Goal: Information Seeking & Learning: Learn about a topic

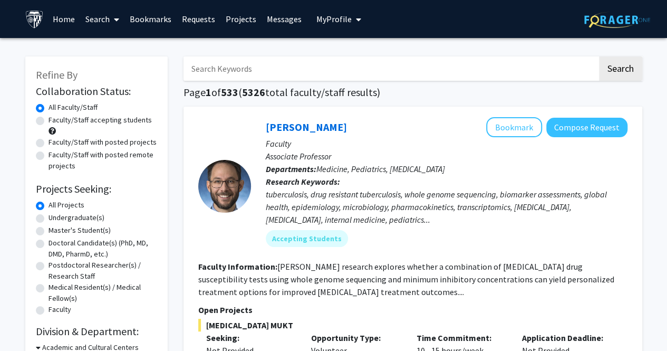
click at [343, 23] on span "My Profile" at bounding box center [333, 19] width 35 height 11
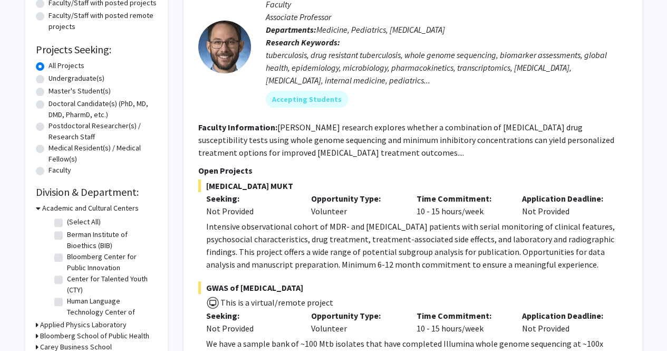
scroll to position [140, 0]
click at [275, 149] on fg-read-more "[PERSON_NAME] research explores whether a combination of [MEDICAL_DATA] drug su…" at bounding box center [406, 139] width 416 height 36
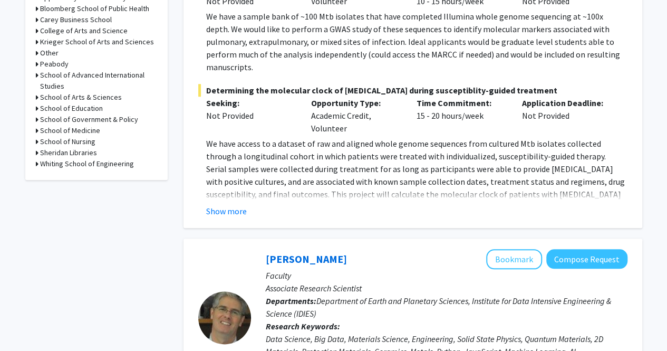
scroll to position [467, 0]
click at [230, 204] on button "Show more" at bounding box center [226, 210] width 41 height 13
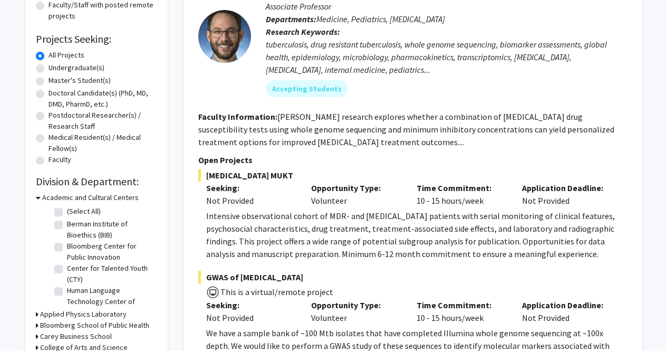
scroll to position [150, 0]
click at [49, 68] on label "Undergraduate(s)" at bounding box center [77, 67] width 56 height 11
click at [49, 68] on input "Undergraduate(s)" at bounding box center [52, 65] width 7 height 7
radio input "true"
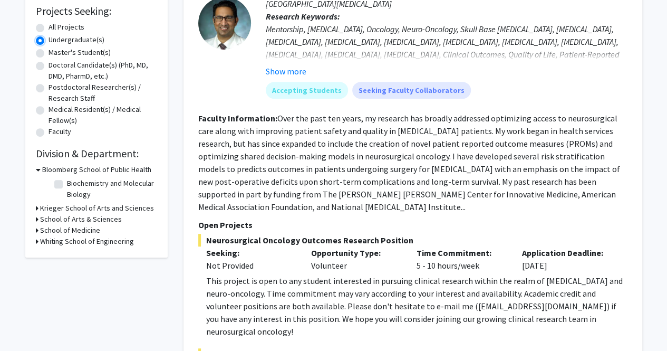
scroll to position [179, 0]
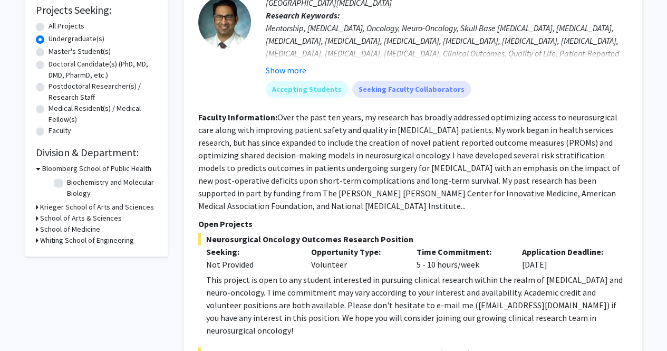
click at [82, 205] on h3 "Krieger School of Arts and Sciences" at bounding box center [97, 206] width 114 height 11
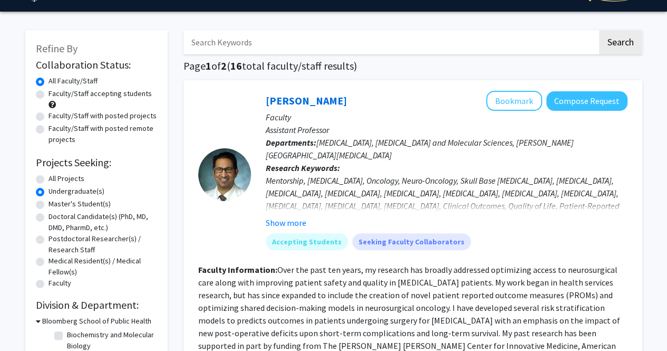
scroll to position [0, 0]
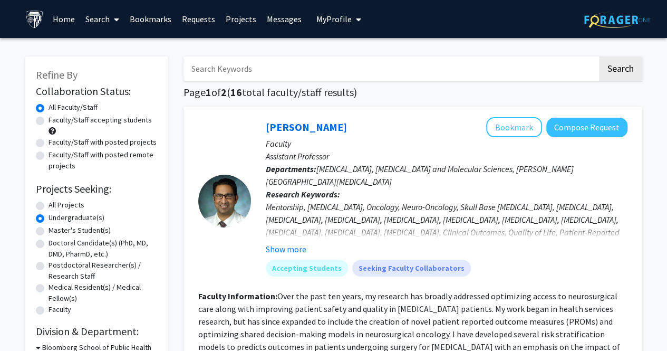
click at [61, 16] on link "Home" at bounding box center [63, 19] width 33 height 37
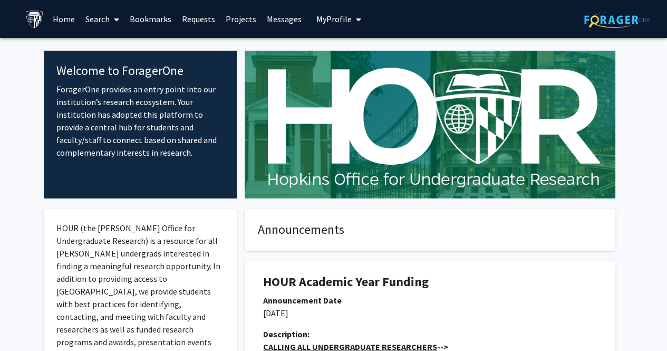
click at [95, 21] on link "Search" at bounding box center [102, 19] width 44 height 37
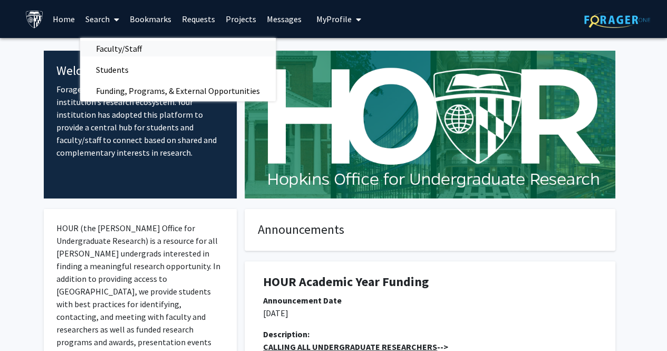
click at [107, 49] on span "Faculty/Staff" at bounding box center [119, 48] width 78 height 21
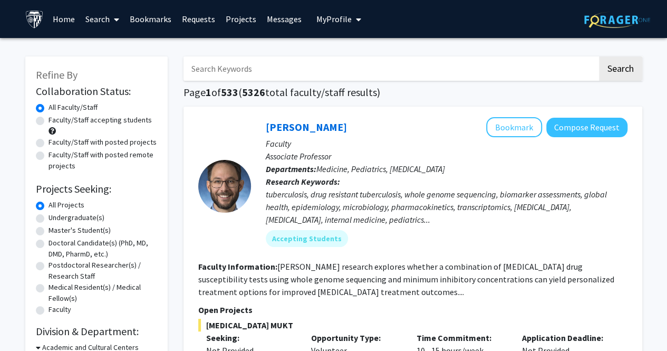
click at [118, 119] on label "Faculty/Staff accepting students" at bounding box center [100, 119] width 103 height 11
click at [55, 119] on input "Faculty/Staff accepting students" at bounding box center [52, 117] width 7 height 7
radio input "true"
click at [49, 219] on label "Undergraduate(s)" at bounding box center [77, 217] width 56 height 11
click at [49, 219] on input "Undergraduate(s)" at bounding box center [52, 215] width 7 height 7
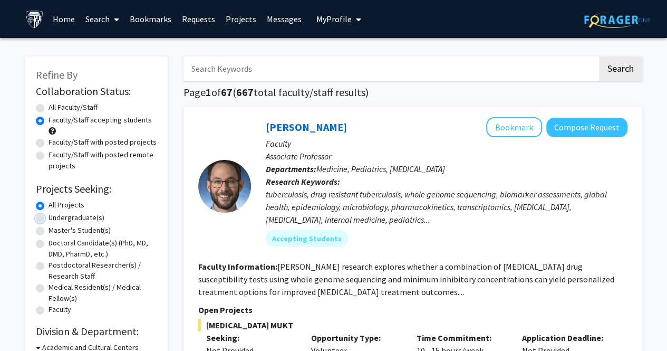
radio input "true"
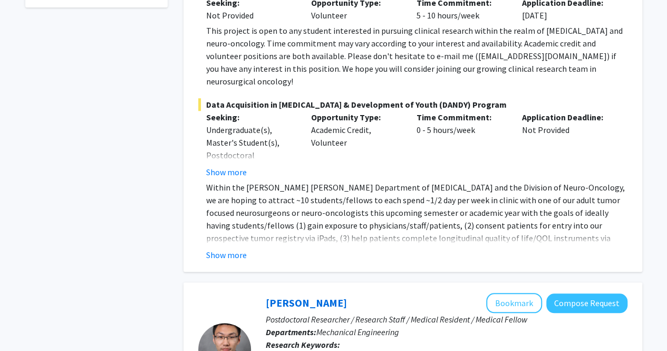
scroll to position [428, 0]
click at [228, 165] on button "Show more" at bounding box center [226, 171] width 41 height 13
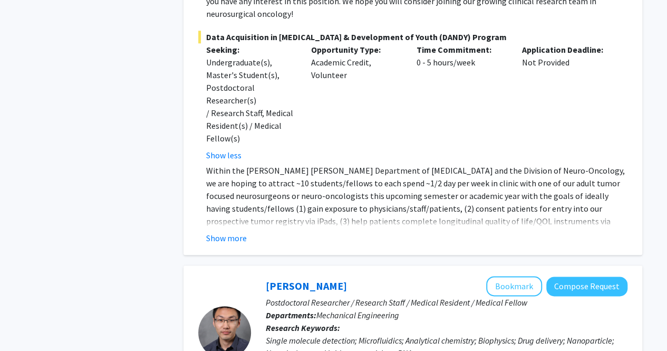
scroll to position [496, 0]
click at [236, 231] on button "Show more" at bounding box center [226, 237] width 41 height 13
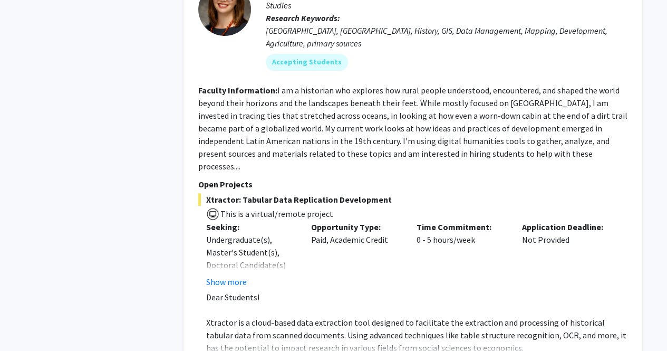
scroll to position [2126, 0]
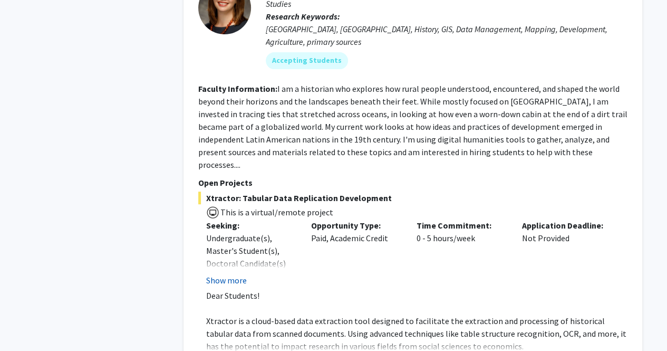
click at [222, 274] on button "Show more" at bounding box center [226, 280] width 41 height 13
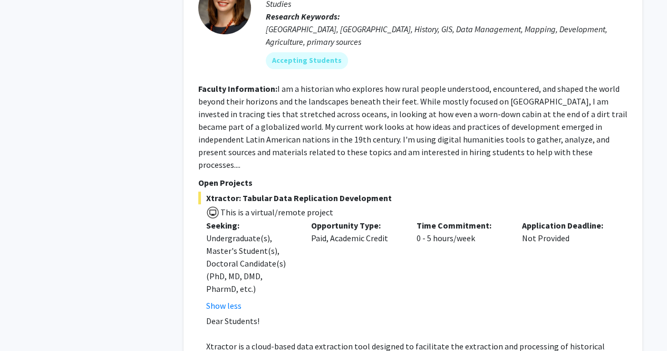
scroll to position [2156, 0]
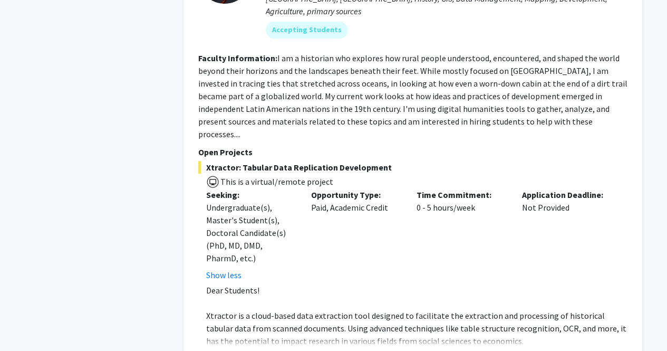
click at [230, 350] on button "Show more" at bounding box center [226, 357] width 41 height 13
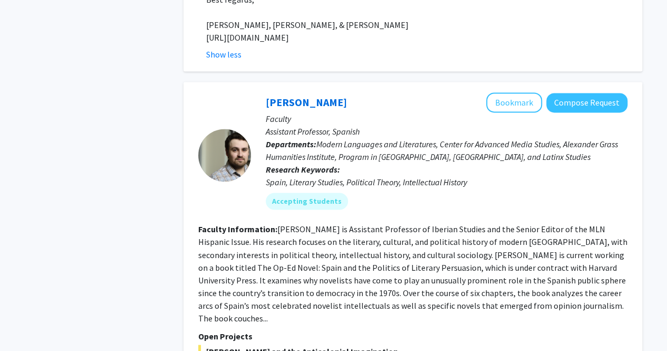
scroll to position [2751, 0]
click at [442, 190] on div "Accepting Students" at bounding box center [447, 200] width 366 height 21
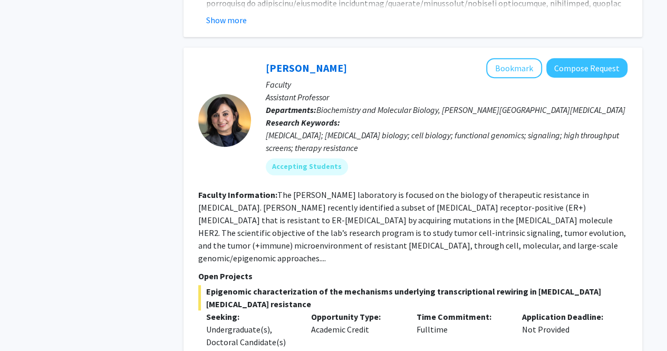
scroll to position [4263, 0]
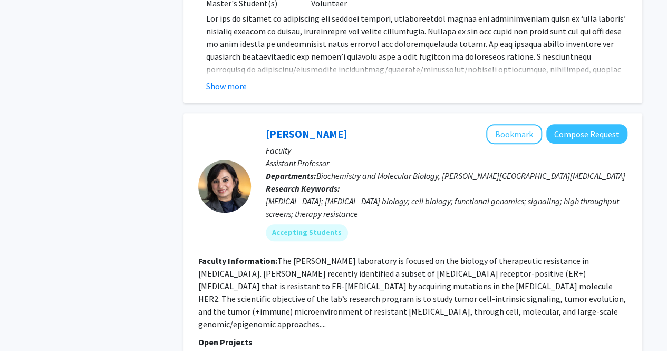
scroll to position [4134, 0]
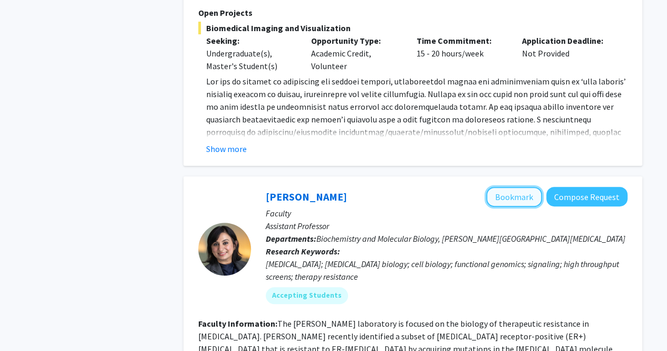
click at [518, 187] on button "Bookmark" at bounding box center [514, 197] width 56 height 20
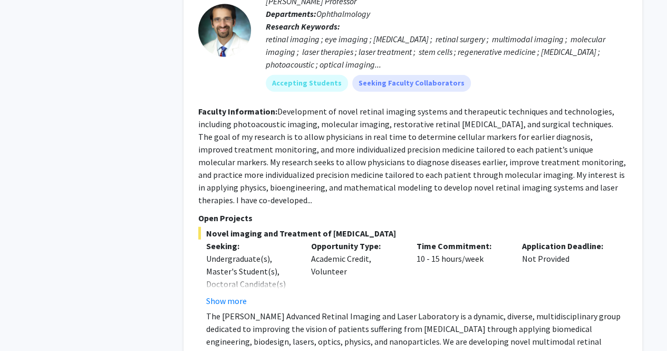
scroll to position [5228, 0]
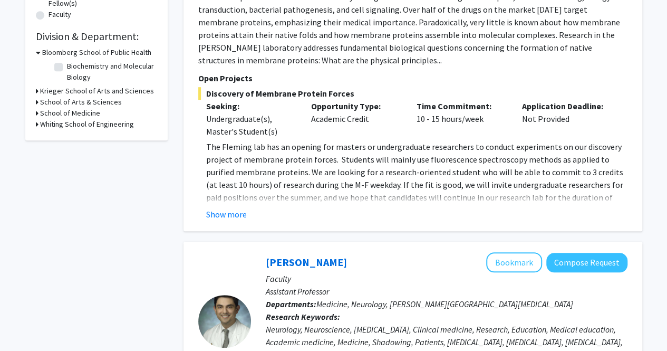
scroll to position [317, 0]
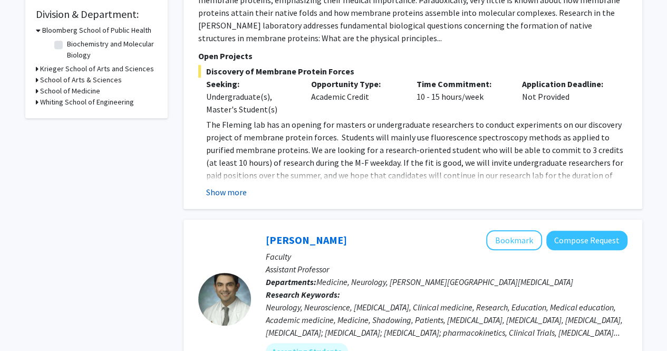
click at [234, 191] on button "Show more" at bounding box center [226, 192] width 41 height 13
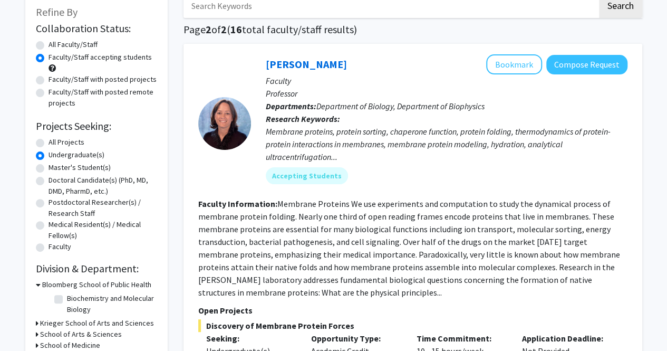
scroll to position [59, 0]
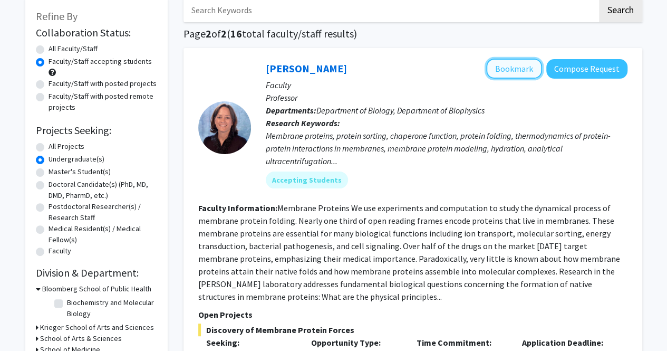
click at [522, 64] on button "Bookmark" at bounding box center [514, 69] width 56 height 20
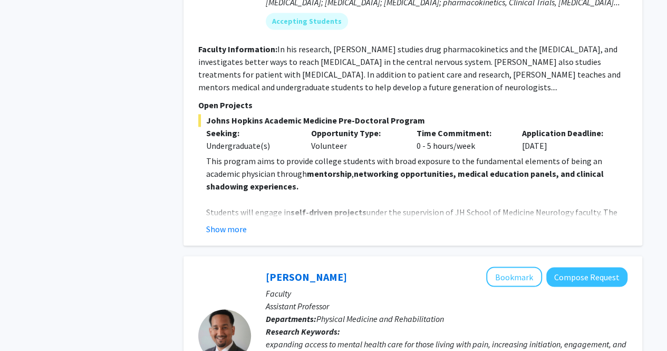
scroll to position [803, 0]
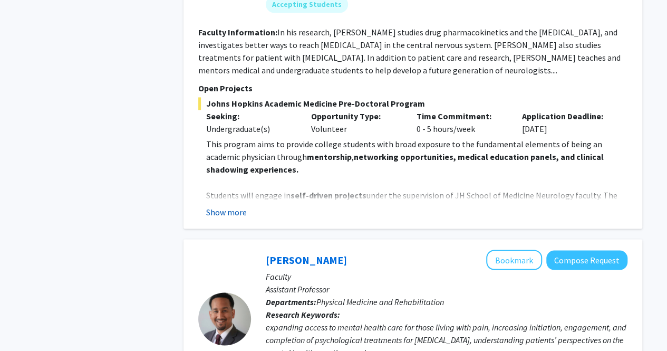
click at [233, 205] on button "Show more" at bounding box center [226, 211] width 41 height 13
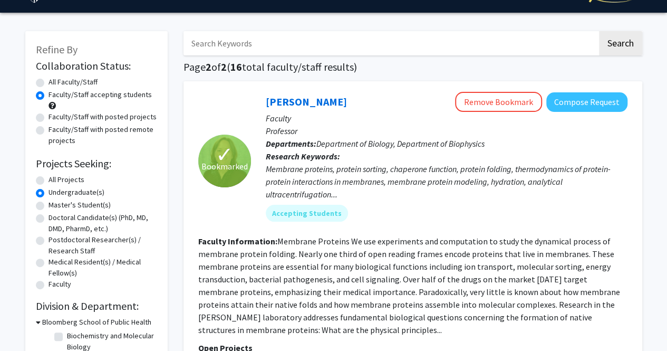
scroll to position [0, 0]
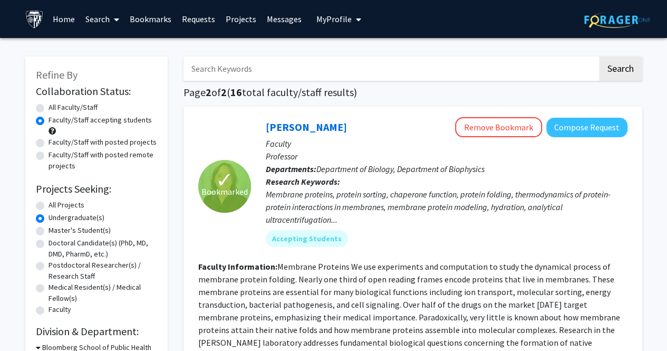
click at [49, 107] on label "All Faculty/Staff" at bounding box center [73, 107] width 49 height 11
click at [49, 107] on input "All Faculty/Staff" at bounding box center [52, 105] width 7 height 7
radio input "true"
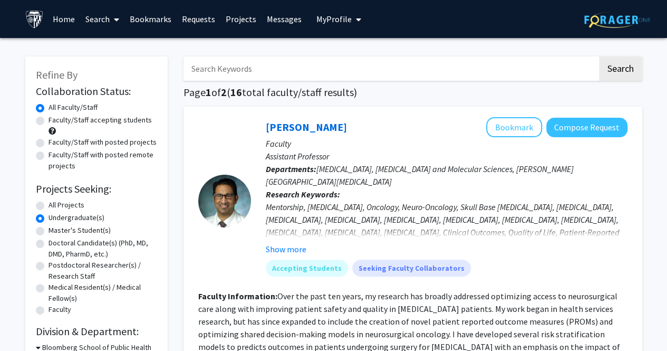
click at [49, 207] on label "All Projects" at bounding box center [67, 204] width 36 height 11
click at [49, 206] on input "All Projects" at bounding box center [52, 202] width 7 height 7
radio input "true"
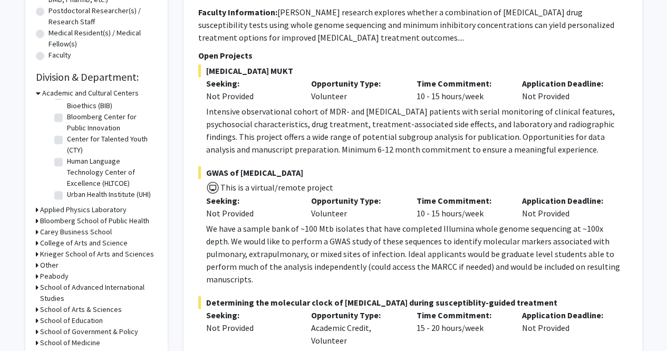
scroll to position [34, 0]
click at [50, 93] on h3 "Academic and Cultural Centers" at bounding box center [90, 93] width 96 height 11
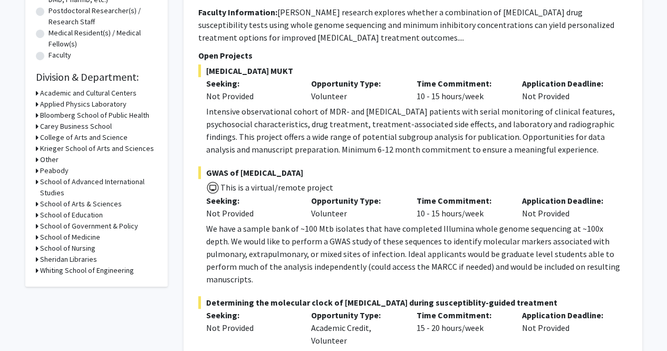
click at [52, 113] on h3 "Bloomberg School of Public Health" at bounding box center [94, 115] width 109 height 11
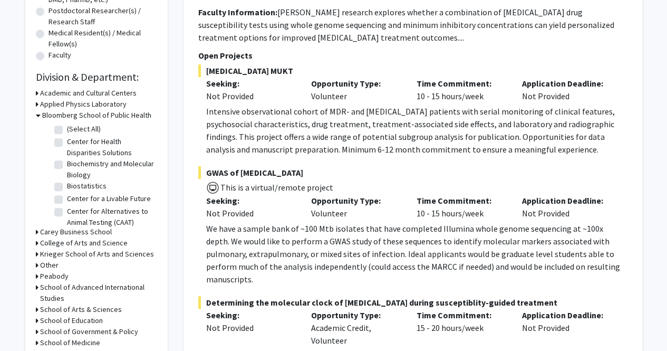
click at [67, 168] on label "Biochemistry and Molecular Biology" at bounding box center [111, 169] width 88 height 22
click at [67, 165] on input "Biochemistry and Molecular Biology" at bounding box center [70, 161] width 7 height 7
checkbox input "true"
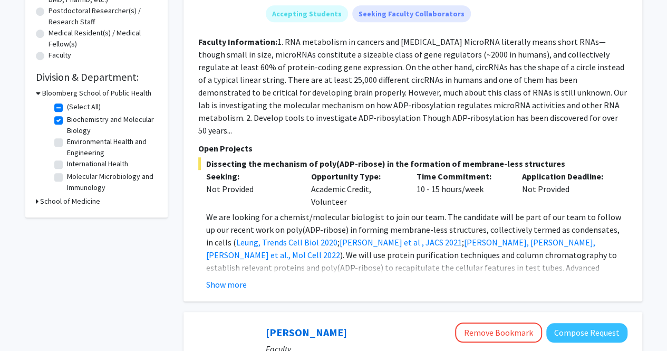
scroll to position [255, 0]
click at [67, 161] on label "International Health" at bounding box center [97, 163] width 61 height 11
click at [67, 161] on input "International Health" at bounding box center [70, 161] width 7 height 7
checkbox input "true"
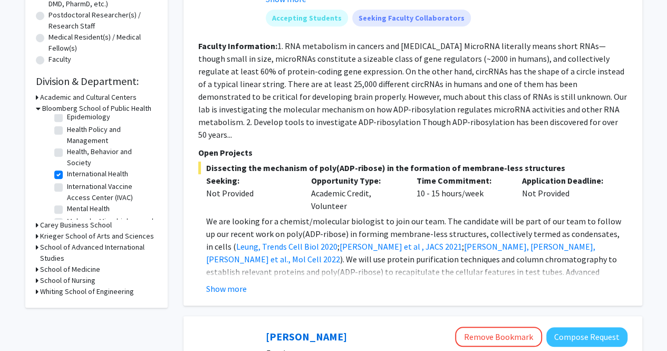
scroll to position [287, 0]
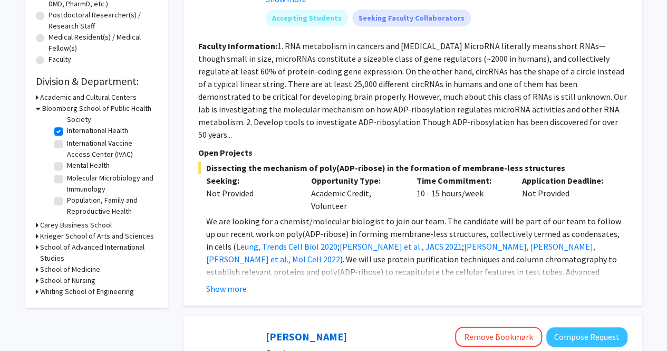
click at [67, 177] on label "Molecular Microbiology and Immunology" at bounding box center [111, 183] width 88 height 22
click at [67, 177] on input "Molecular Microbiology and Immunology" at bounding box center [70, 175] width 7 height 7
checkbox input "true"
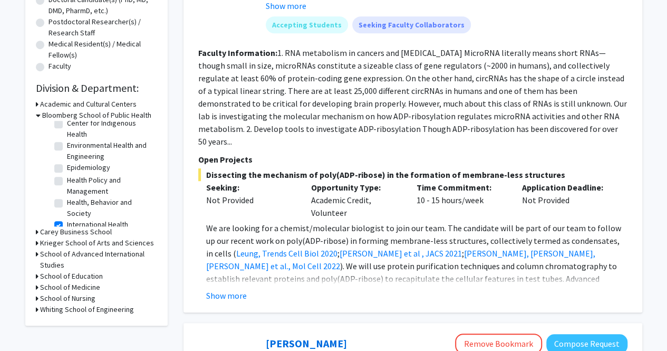
scroll to position [169, 0]
click at [67, 175] on label "Epidemiology" at bounding box center [88, 168] width 43 height 11
click at [67, 170] on input "Epidemiology" at bounding box center [70, 166] width 7 height 7
checkbox input "true"
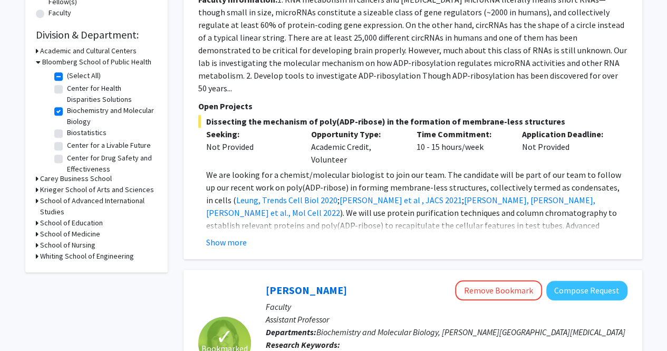
scroll to position [16, 0]
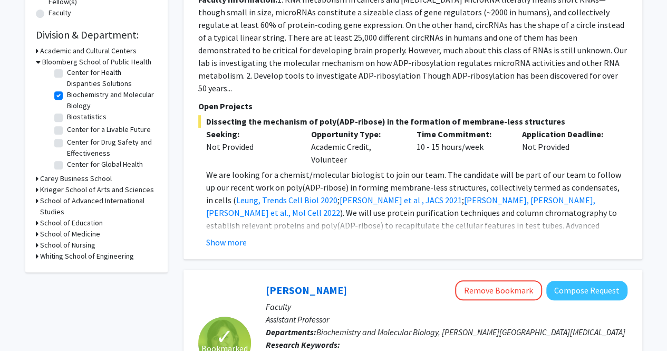
click at [42, 61] on h3 "Bloomberg School of Public Health" at bounding box center [96, 61] width 109 height 11
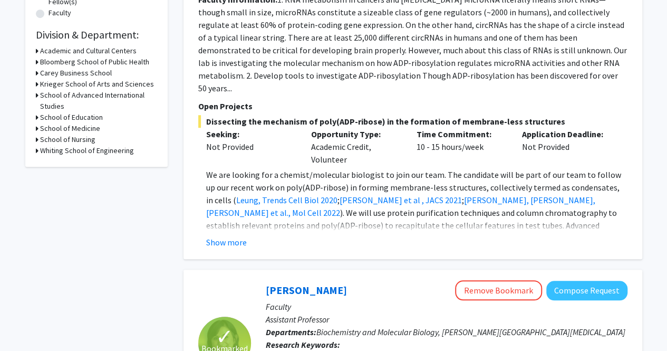
click at [43, 72] on h3 "Carey Business School" at bounding box center [76, 72] width 72 height 11
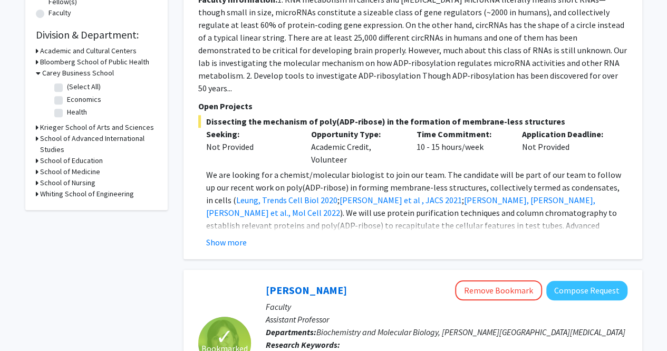
click at [43, 72] on h3 "Carey Business School" at bounding box center [78, 72] width 72 height 11
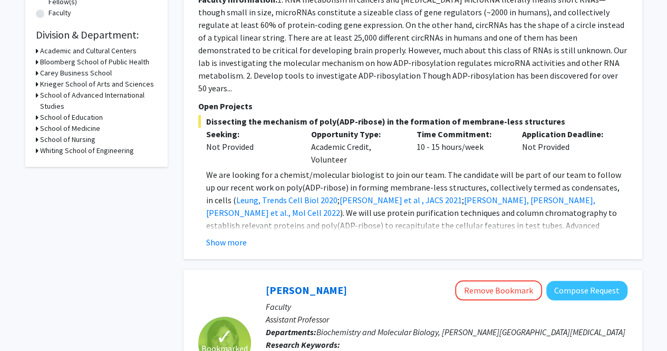
click at [43, 85] on h3 "Krieger School of Arts and Sciences" at bounding box center [97, 84] width 114 height 11
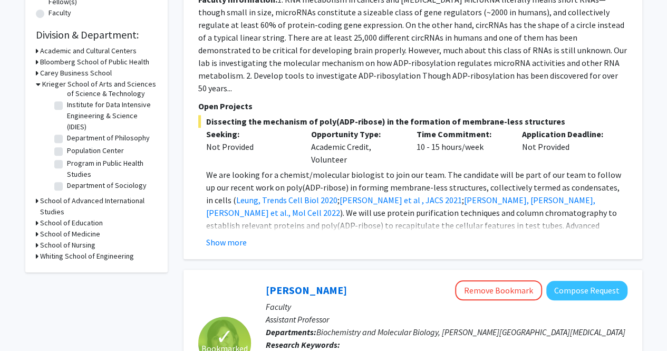
scroll to position [304, 0]
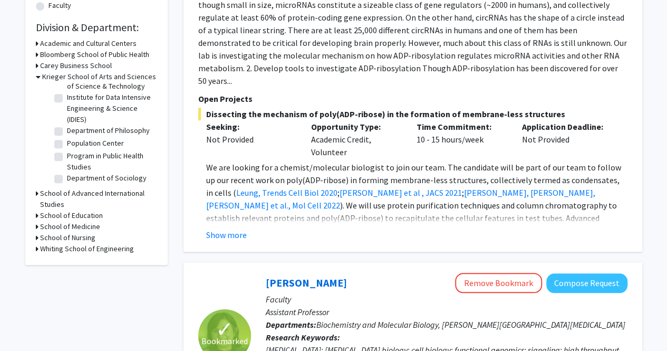
click at [50, 76] on h3 "Krieger School of Arts and Sciences" at bounding box center [99, 76] width 114 height 11
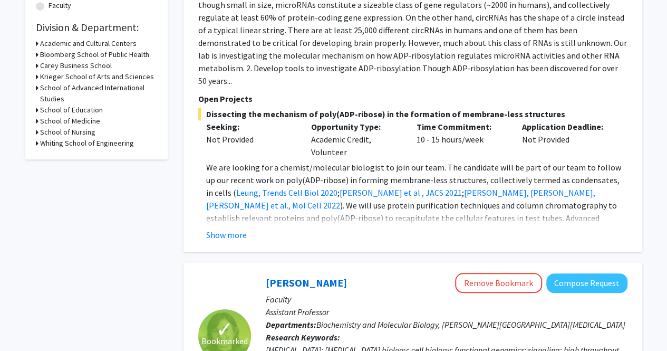
click at [51, 90] on h3 "School of Advanced International Studies" at bounding box center [98, 93] width 117 height 22
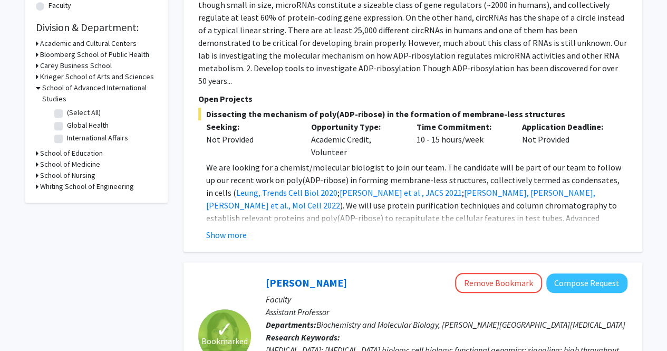
click at [67, 125] on label "Global Health" at bounding box center [88, 125] width 42 height 11
click at [67, 125] on input "Global Health" at bounding box center [70, 123] width 7 height 7
checkbox input "true"
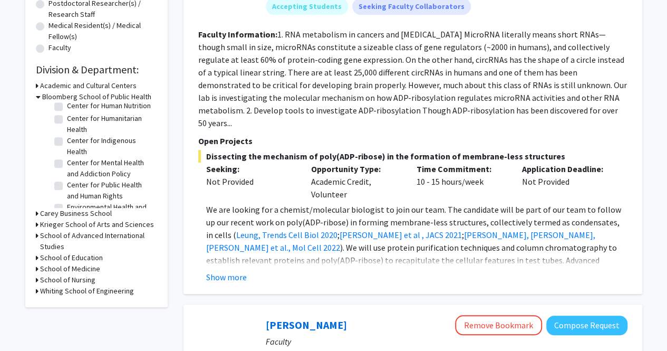
scroll to position [170, 0]
click at [57, 237] on h3 "School of Advanced International Studies" at bounding box center [98, 241] width 117 height 22
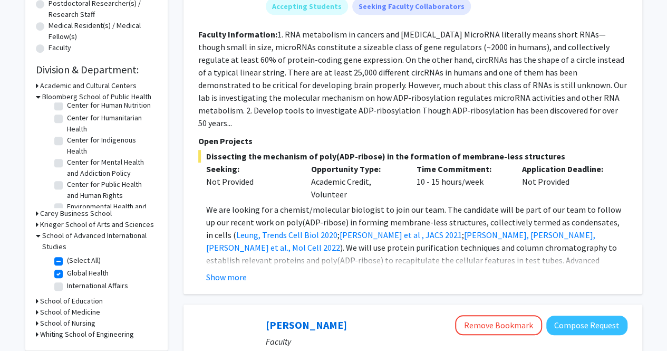
scroll to position [310, 0]
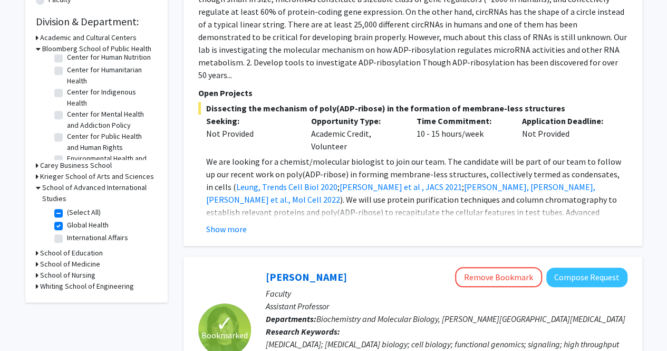
click at [67, 225] on label "Global Health" at bounding box center [88, 224] width 42 height 11
click at [67, 225] on input "Global Health" at bounding box center [70, 222] width 7 height 7
checkbox input "false"
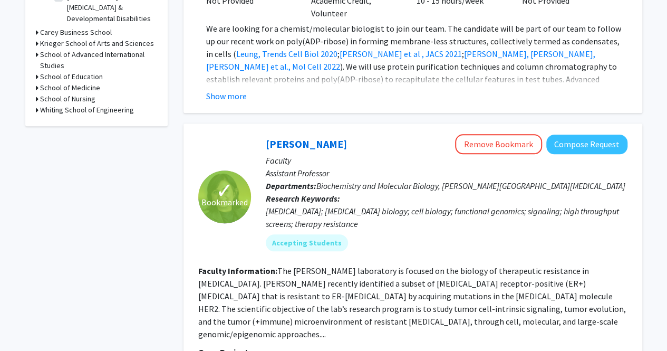
scroll to position [443, 0]
click at [66, 42] on h3 "Krieger School of Arts and Sciences" at bounding box center [97, 42] width 114 height 11
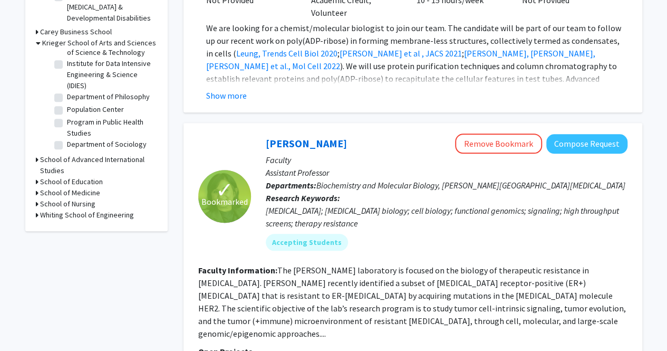
scroll to position [71, 0]
click at [74, 161] on h3 "School of Advanced International Studies" at bounding box center [98, 165] width 117 height 22
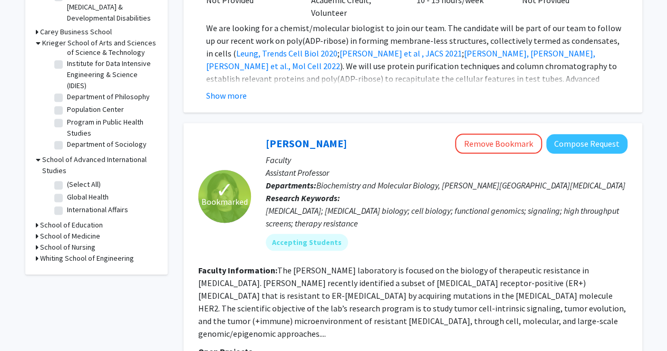
click at [67, 210] on label "International Affairs" at bounding box center [97, 209] width 61 height 11
click at [67, 210] on input "International Affairs" at bounding box center [70, 207] width 7 height 7
checkbox input "true"
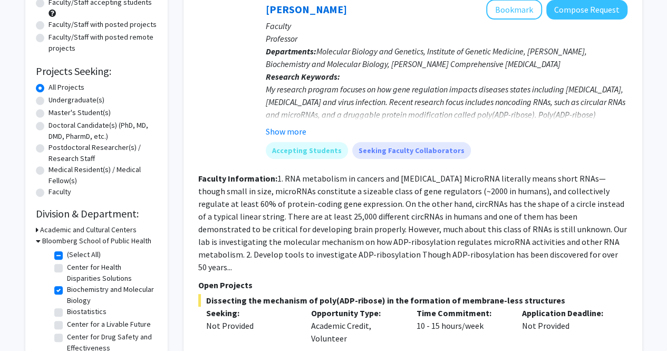
scroll to position [122, 0]
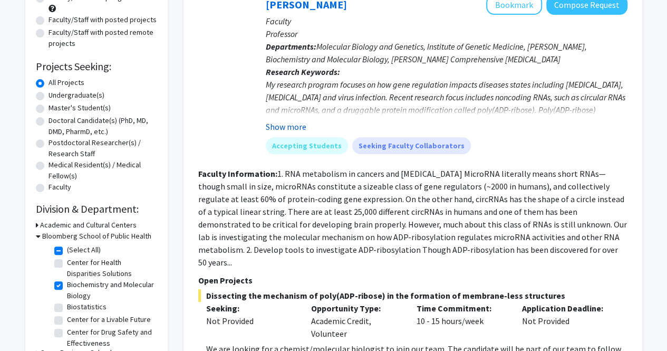
click at [292, 124] on button "Show more" at bounding box center [286, 126] width 41 height 13
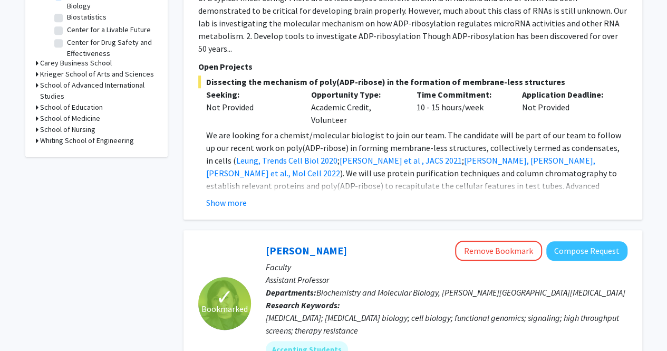
scroll to position [412, 0]
click at [233, 196] on button "Show more" at bounding box center [226, 202] width 41 height 13
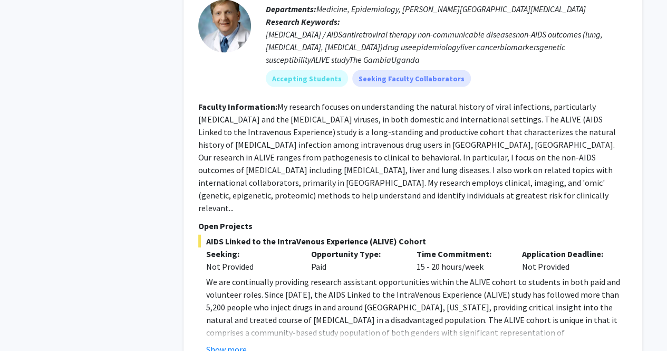
scroll to position [1168, 0]
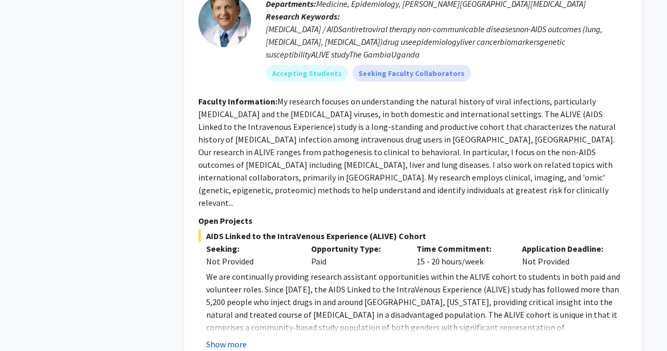
click at [237, 337] on button "Show more" at bounding box center [226, 343] width 41 height 13
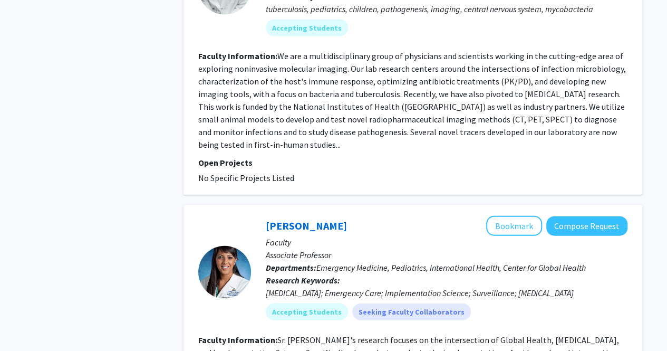
scroll to position [3171, 0]
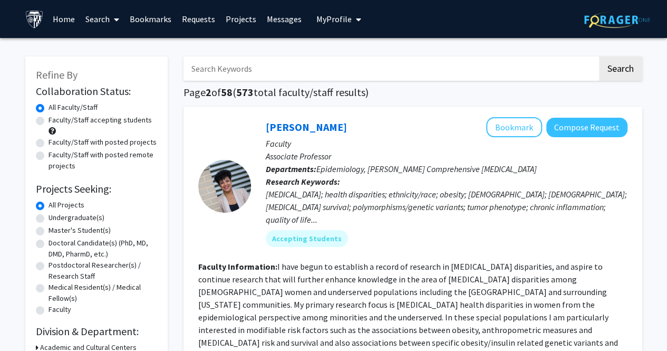
click at [49, 143] on label "Faculty/Staff with posted projects" at bounding box center [103, 142] width 108 height 11
click at [49, 143] on input "Faculty/Staff with posted projects" at bounding box center [52, 140] width 7 height 7
radio input "true"
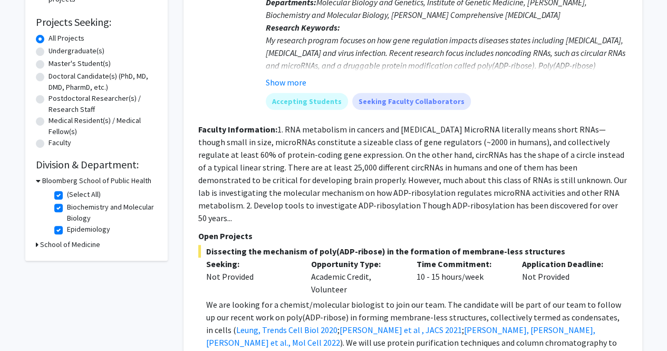
scroll to position [171, 0]
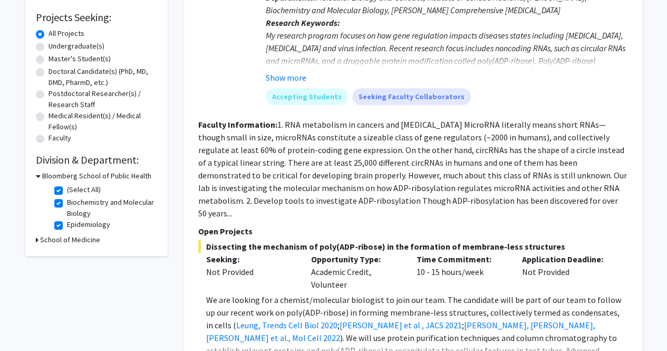
click at [67, 189] on label "(Select All)" at bounding box center [84, 189] width 34 height 11
click at [67, 189] on input "(Select All)" at bounding box center [70, 187] width 7 height 7
checkbox input "false"
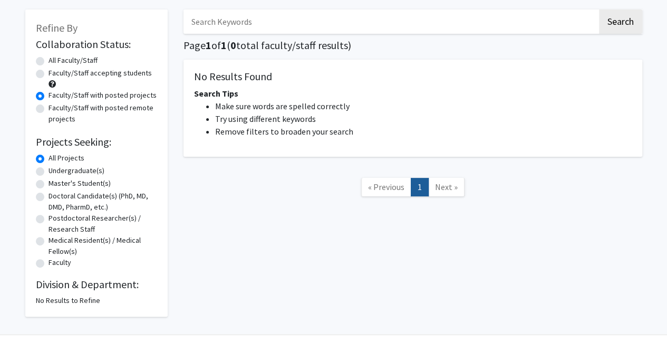
scroll to position [67, 0]
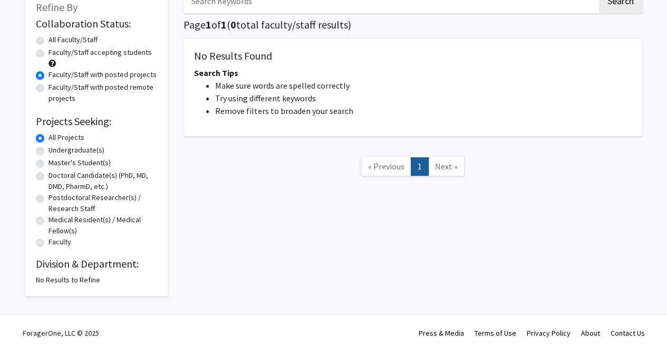
click at [95, 279] on div "No Results to Refine" at bounding box center [96, 279] width 121 height 11
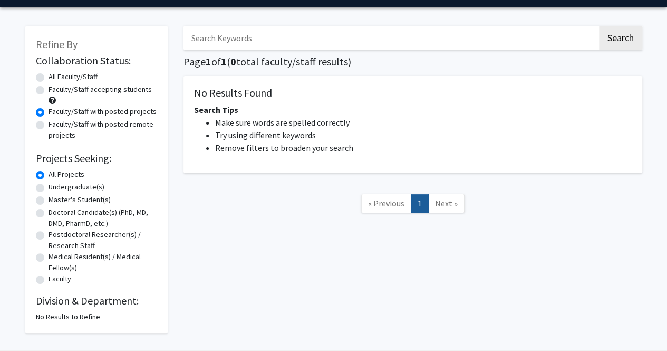
scroll to position [30, 0]
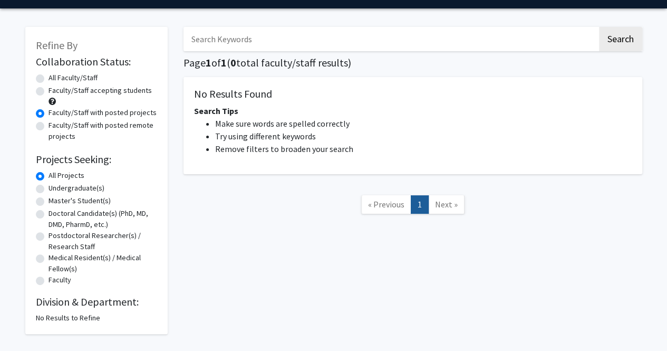
click at [63, 46] on span "Refine By" at bounding box center [57, 44] width 42 height 13
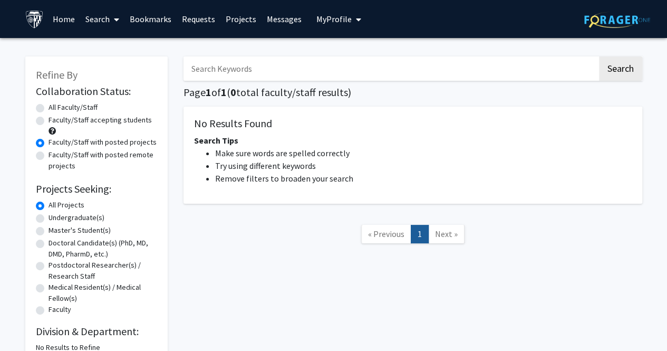
click at [62, 17] on link "Home" at bounding box center [63, 19] width 33 height 37
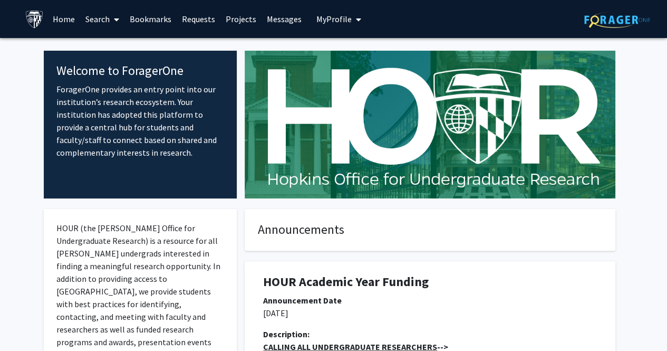
click at [103, 20] on link "Search" at bounding box center [102, 19] width 44 height 37
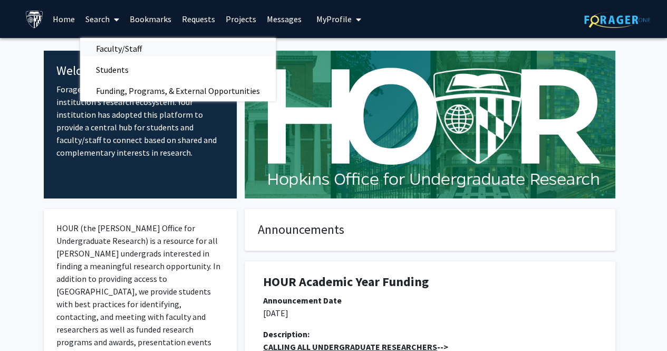
click at [115, 46] on span "Faculty/Staff" at bounding box center [119, 48] width 78 height 21
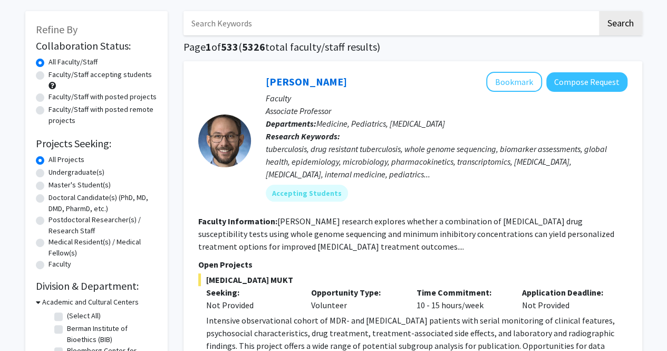
scroll to position [46, 0]
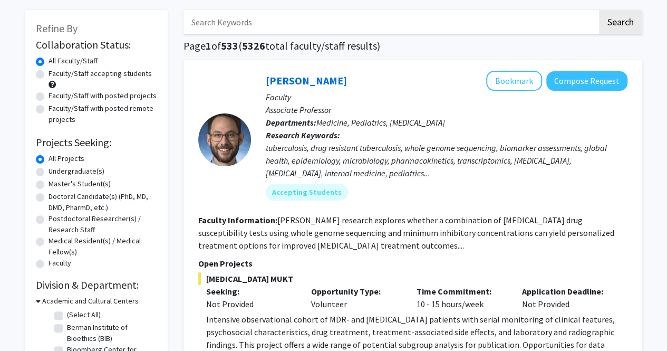
click at [49, 94] on label "Faculty/Staff with posted projects" at bounding box center [103, 95] width 108 height 11
click at [49, 94] on input "Faculty/Staff with posted projects" at bounding box center [52, 93] width 7 height 7
radio input "true"
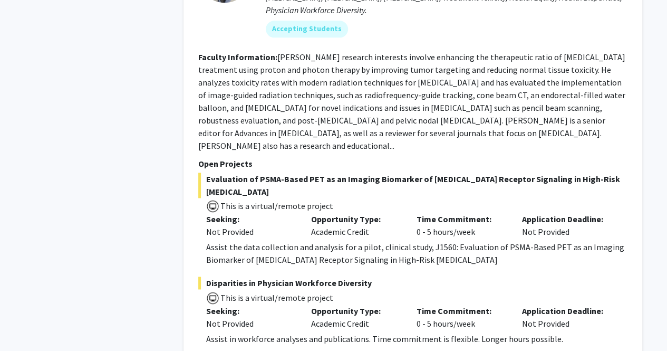
scroll to position [2632, 0]
